Goal: Information Seeking & Learning: Learn about a topic

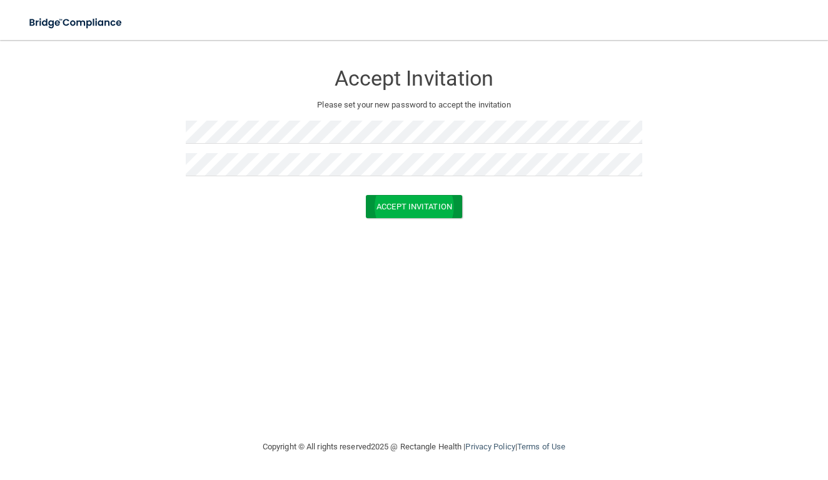
click at [400, 209] on button "Accept Invitation" at bounding box center [414, 206] width 96 height 23
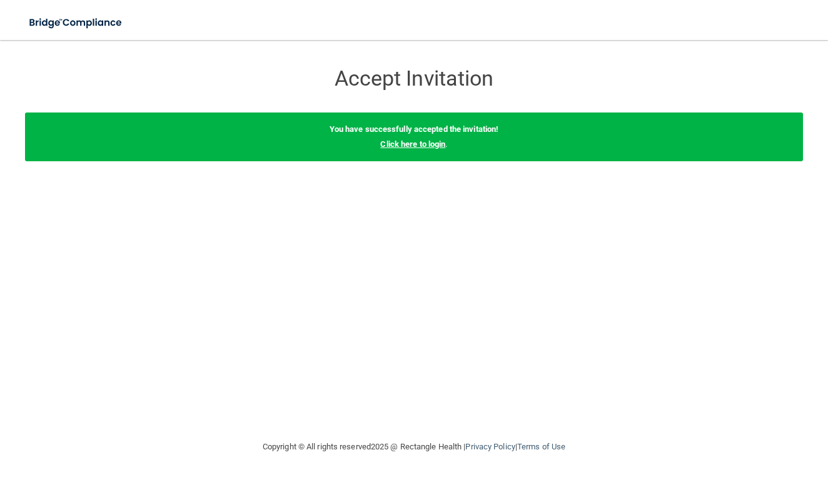
click at [423, 147] on link "Click here to login" at bounding box center [412, 143] width 65 height 9
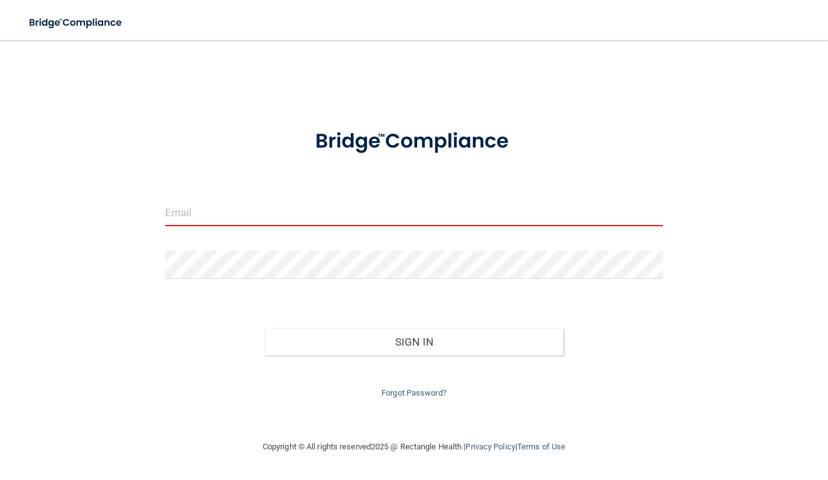
type input "[EMAIL_ADDRESS][DOMAIN_NAME]"
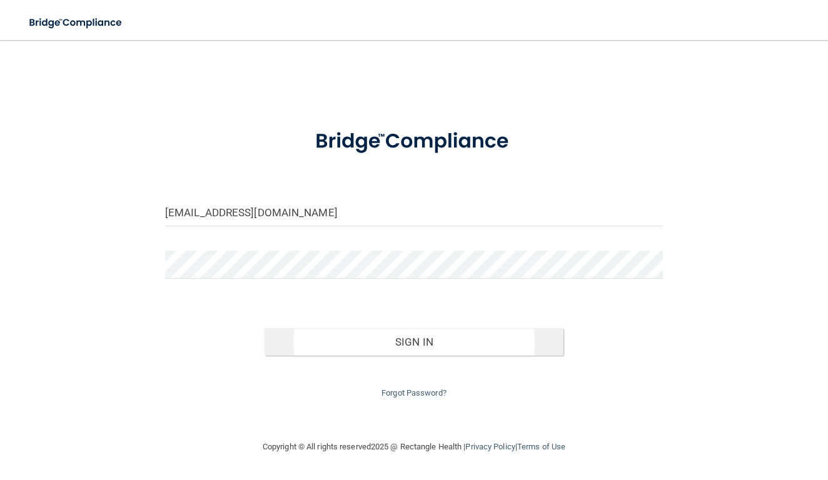
click at [410, 335] on button "Sign In" at bounding box center [414, 342] width 299 height 28
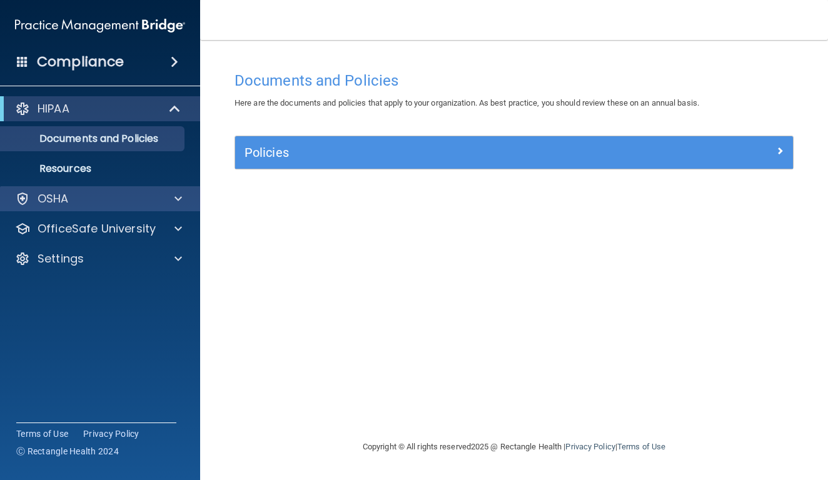
click at [173, 199] on div at bounding box center [176, 198] width 31 height 15
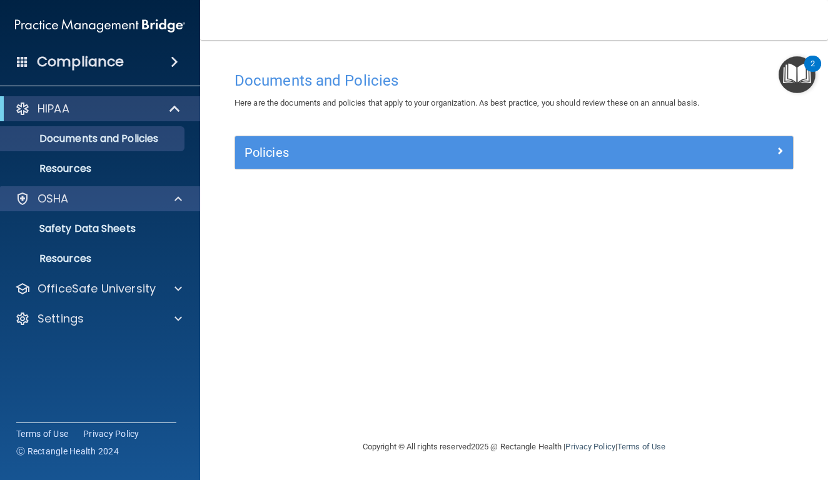
click at [166, 202] on div at bounding box center [176, 198] width 31 height 15
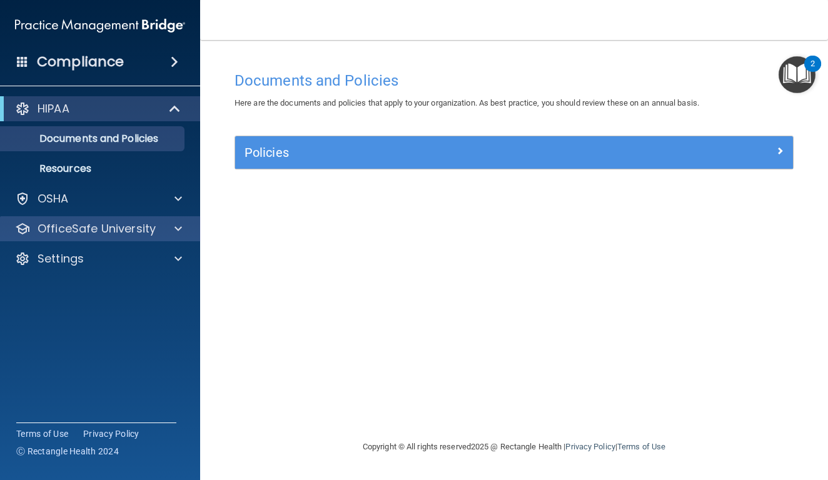
click at [182, 233] on div at bounding box center [176, 228] width 31 height 15
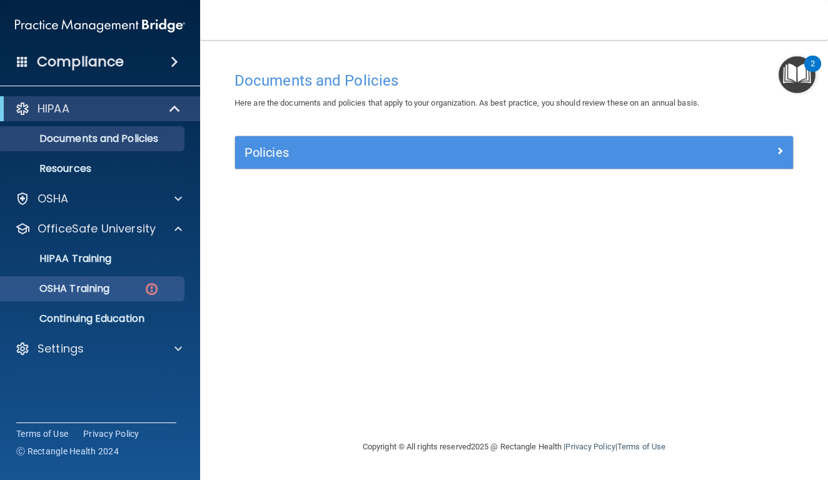
click at [102, 285] on p "OSHA Training" at bounding box center [58, 289] width 101 height 13
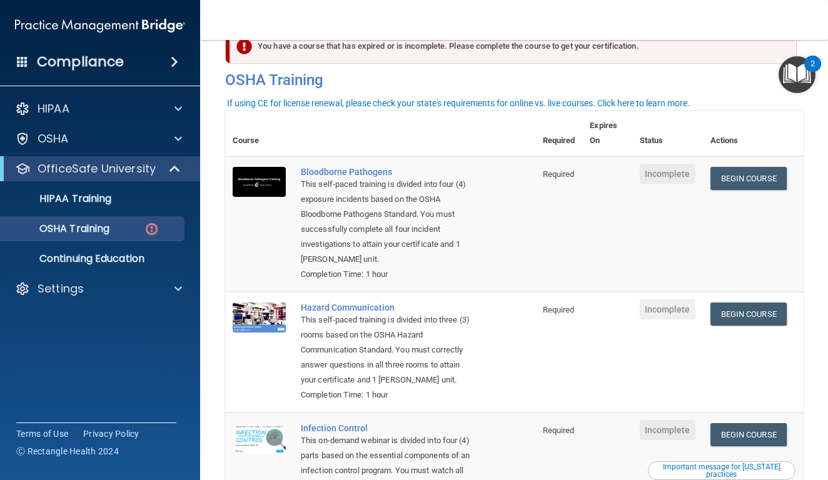
scroll to position [31, 0]
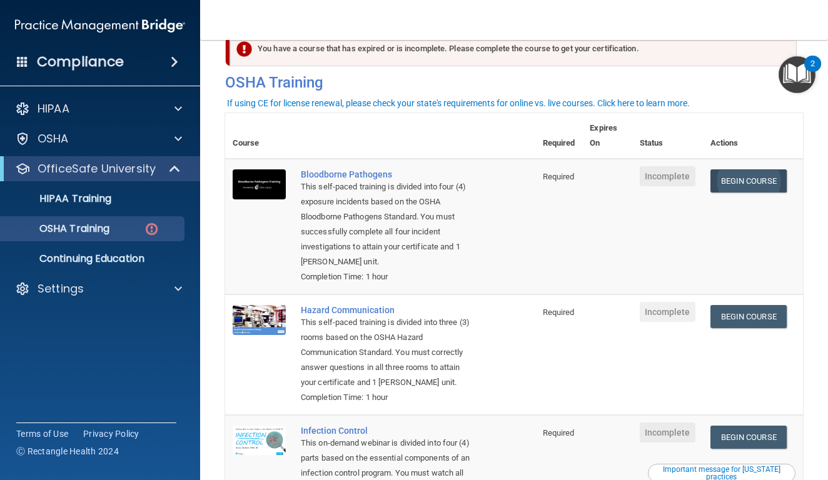
click at [751, 173] on link "Begin Course" at bounding box center [748, 180] width 76 height 23
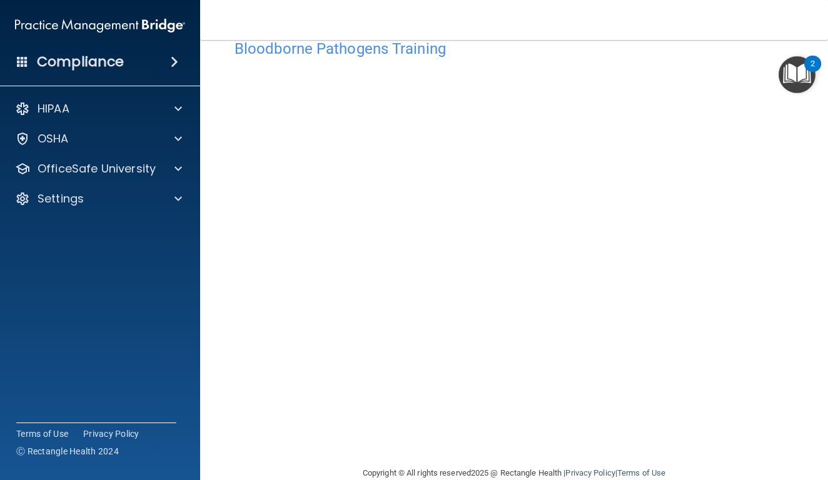
scroll to position [7, 0]
